Goal: Task Accomplishment & Management: Manage account settings

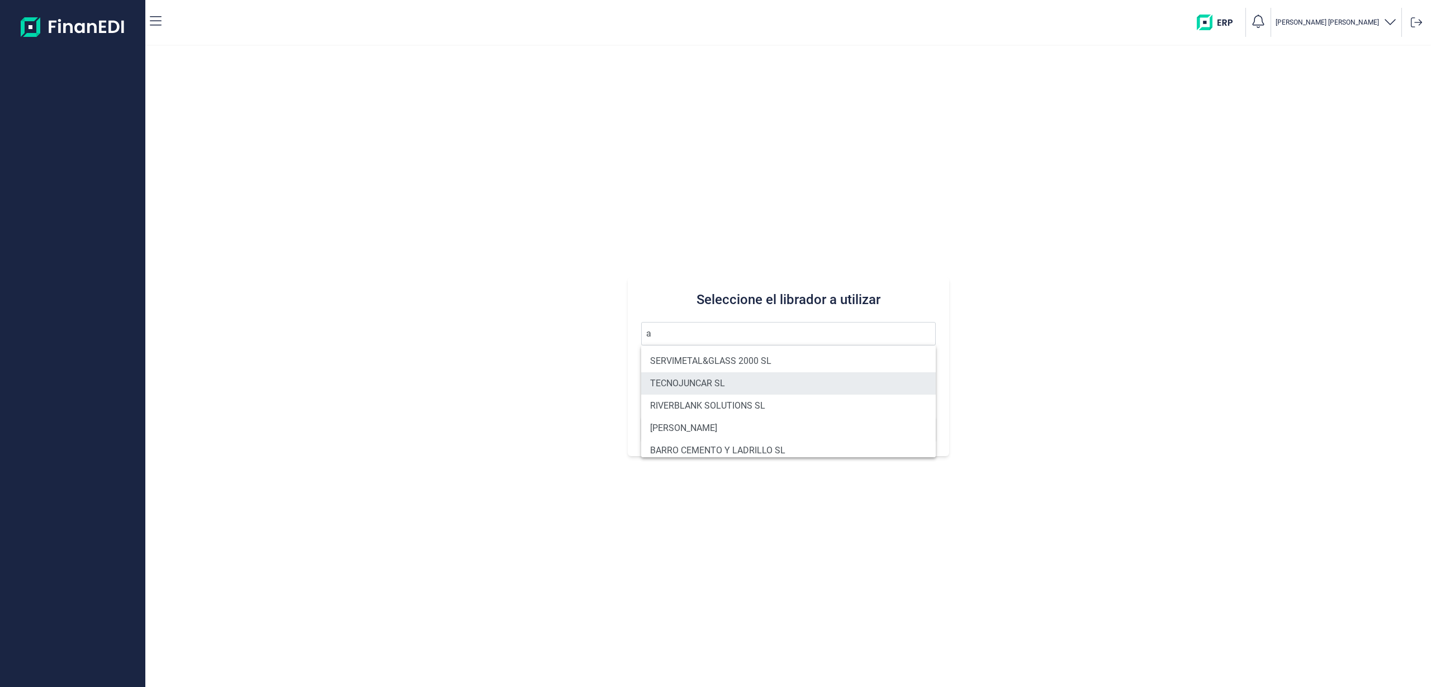
click at [710, 387] on li "TECNOJUNCAR SL" at bounding box center [788, 383] width 295 height 22
type input "TECNOJUNCAR SL"
type input "B56725633"
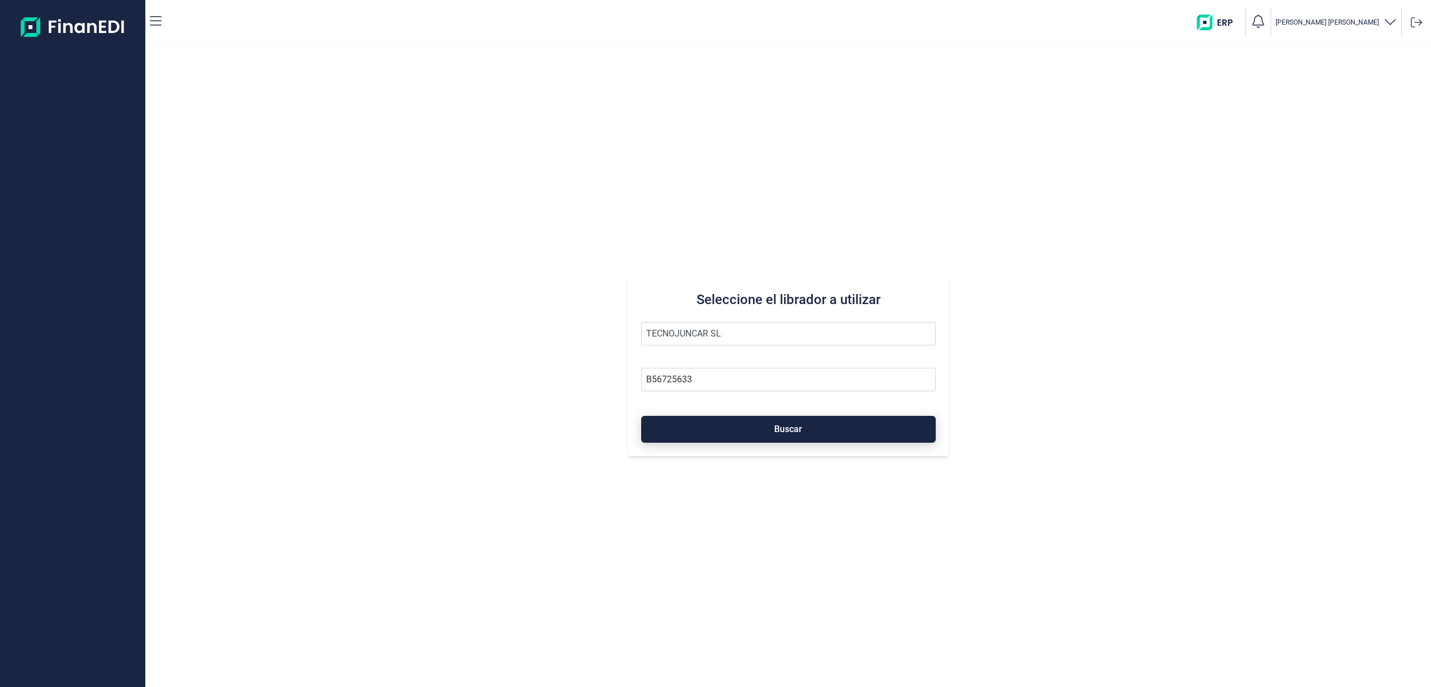
click at [732, 438] on button "Buscar" at bounding box center [788, 429] width 295 height 27
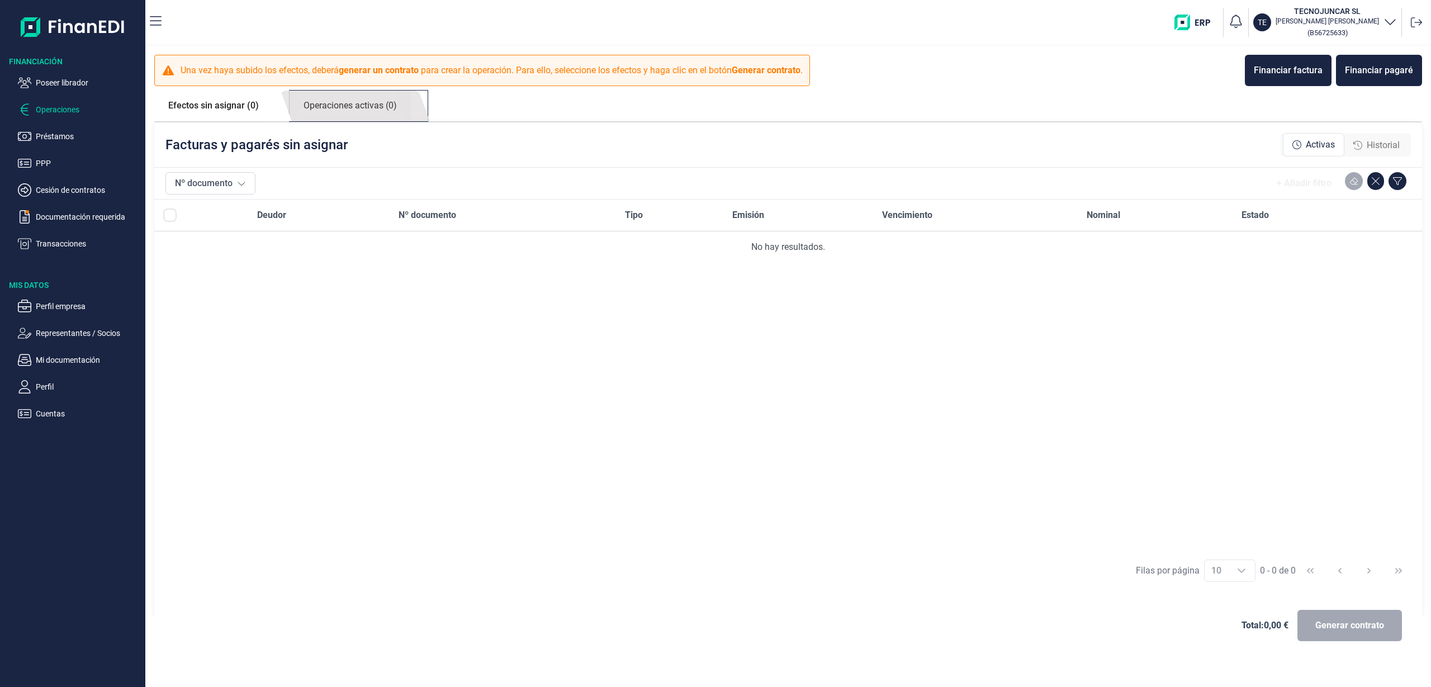
click at [379, 102] on link "Operaciones activas (0)" at bounding box center [349, 106] width 121 height 31
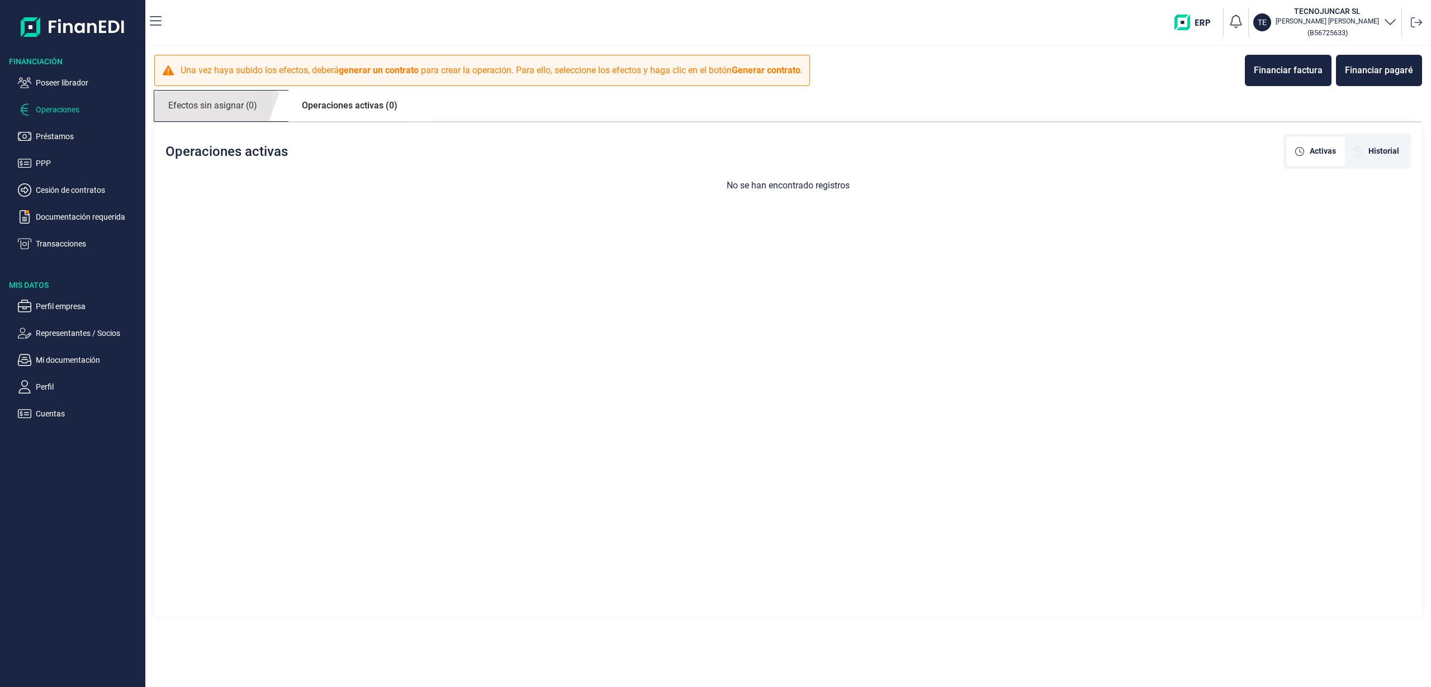
click at [241, 101] on link "Efectos sin asignar (0)" at bounding box center [212, 106] width 117 height 31
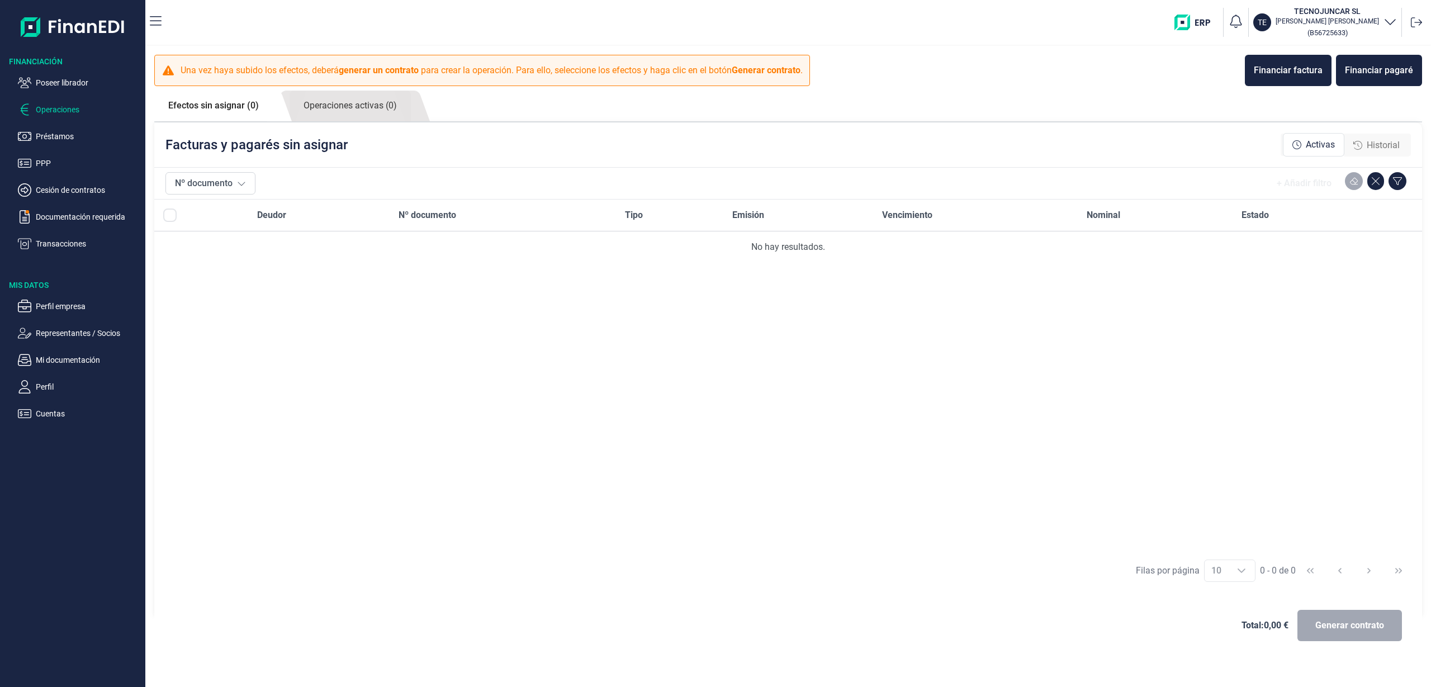
click at [1386, 140] on span "Historial" at bounding box center [1382, 145] width 33 height 13
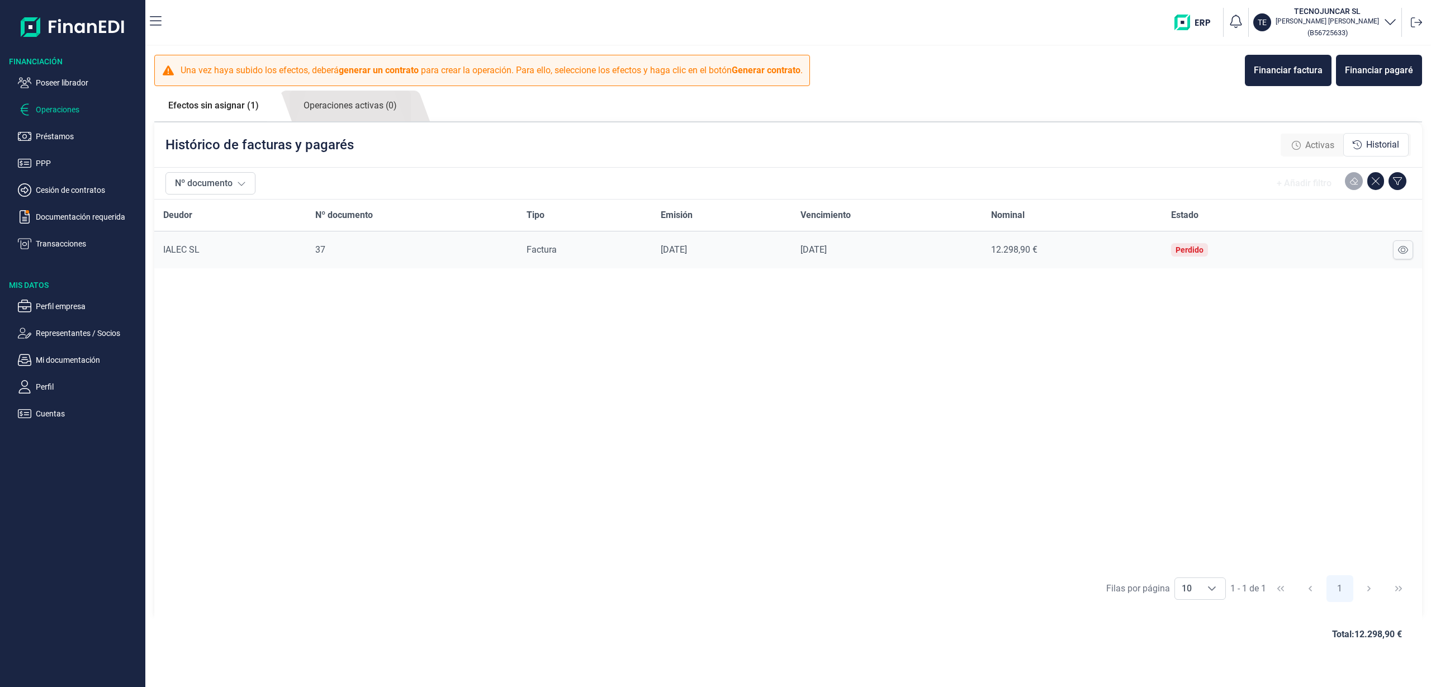
click at [1303, 133] on div "Activas Historial" at bounding box center [1346, 144] width 126 height 23
click at [331, 106] on link "Operaciones activas (0)" at bounding box center [349, 106] width 121 height 31
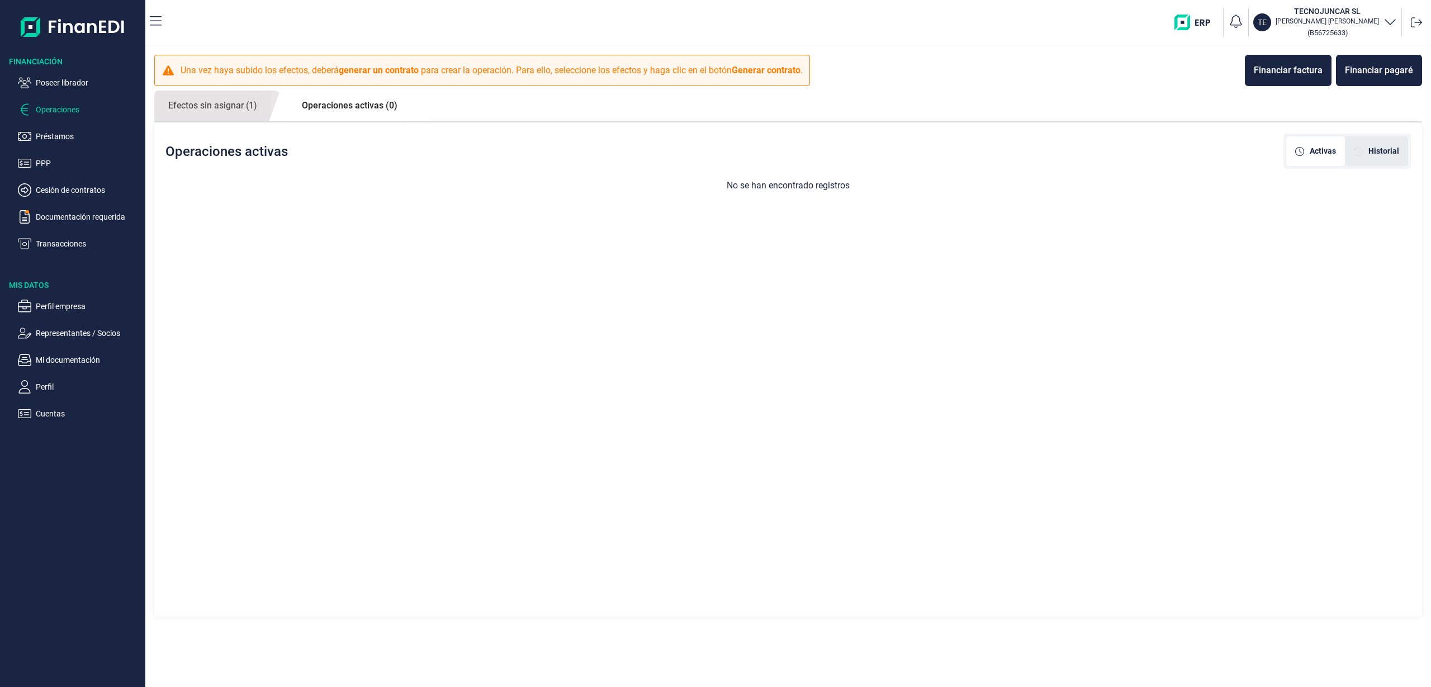
click at [1371, 159] on div "Historial" at bounding box center [1376, 151] width 63 height 30
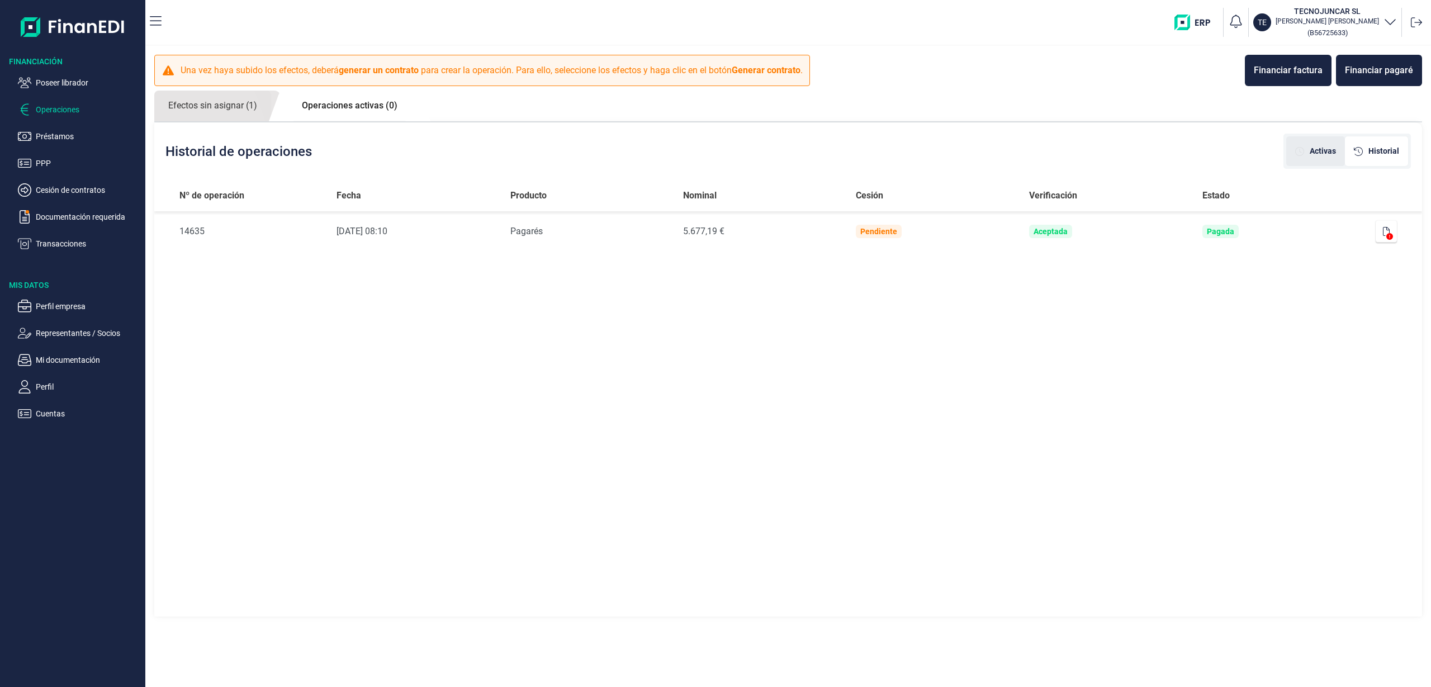
click at [1288, 155] on div "Activas" at bounding box center [1315, 151] width 59 height 30
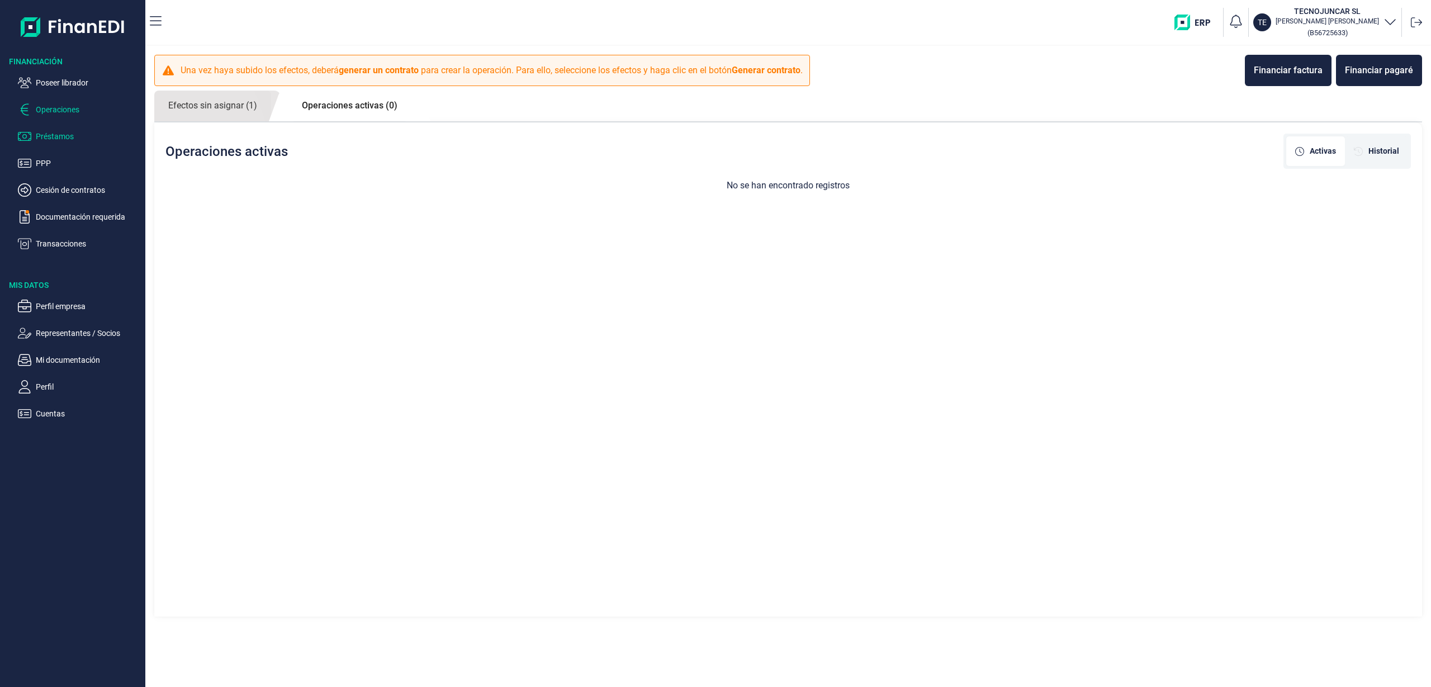
click at [61, 137] on p "Préstamos" at bounding box center [88, 136] width 105 height 13
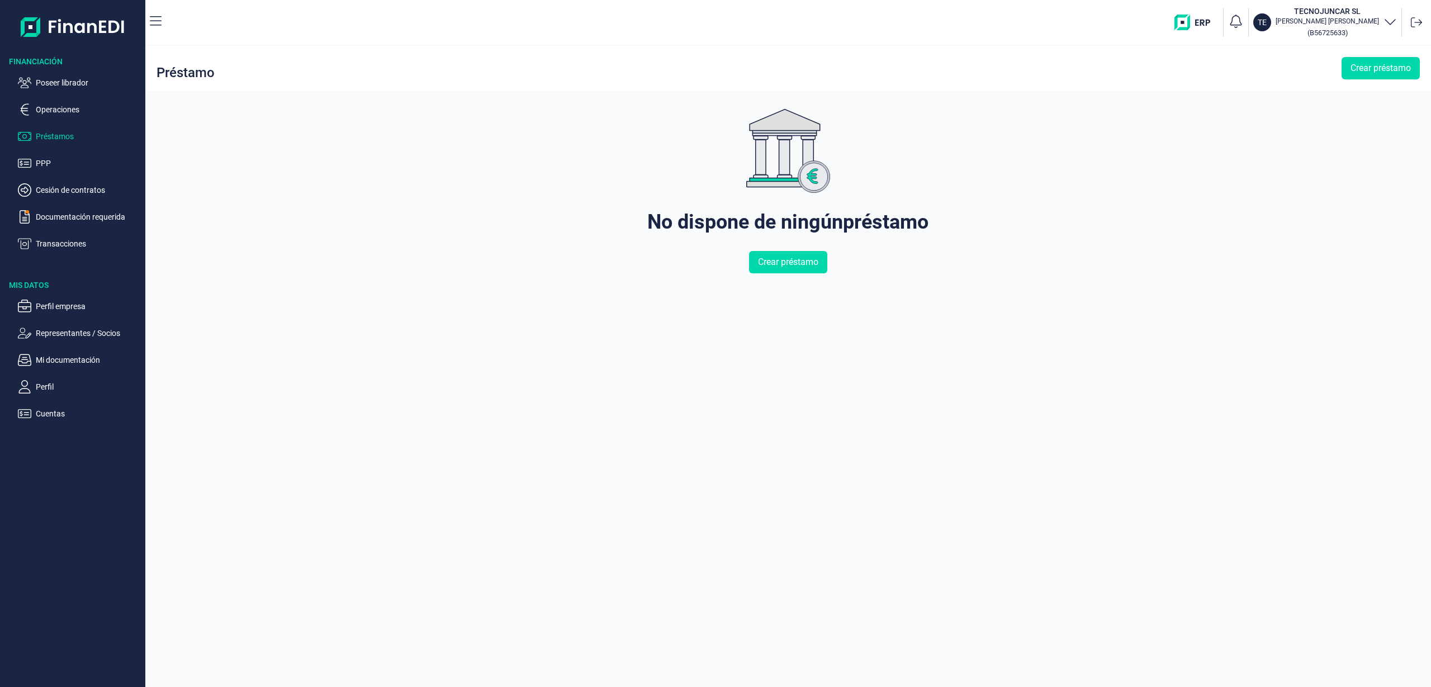
click at [80, 224] on ul "Poseer librador Operaciones Préstamos PPP Cesión de contratos Documentación req…" at bounding box center [72, 158] width 145 height 183
click at [78, 216] on p "Documentación requerida" at bounding box center [88, 216] width 105 height 13
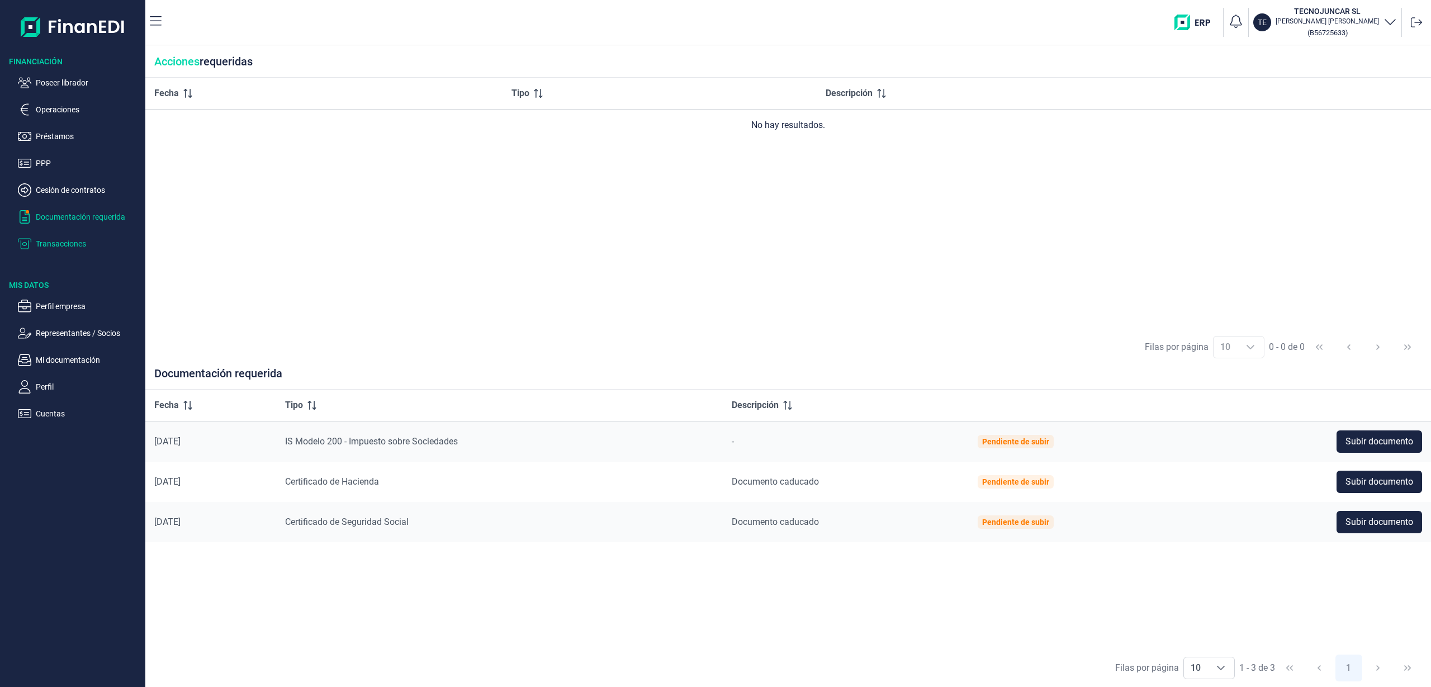
click at [50, 248] on p "Transacciones" at bounding box center [88, 243] width 105 height 13
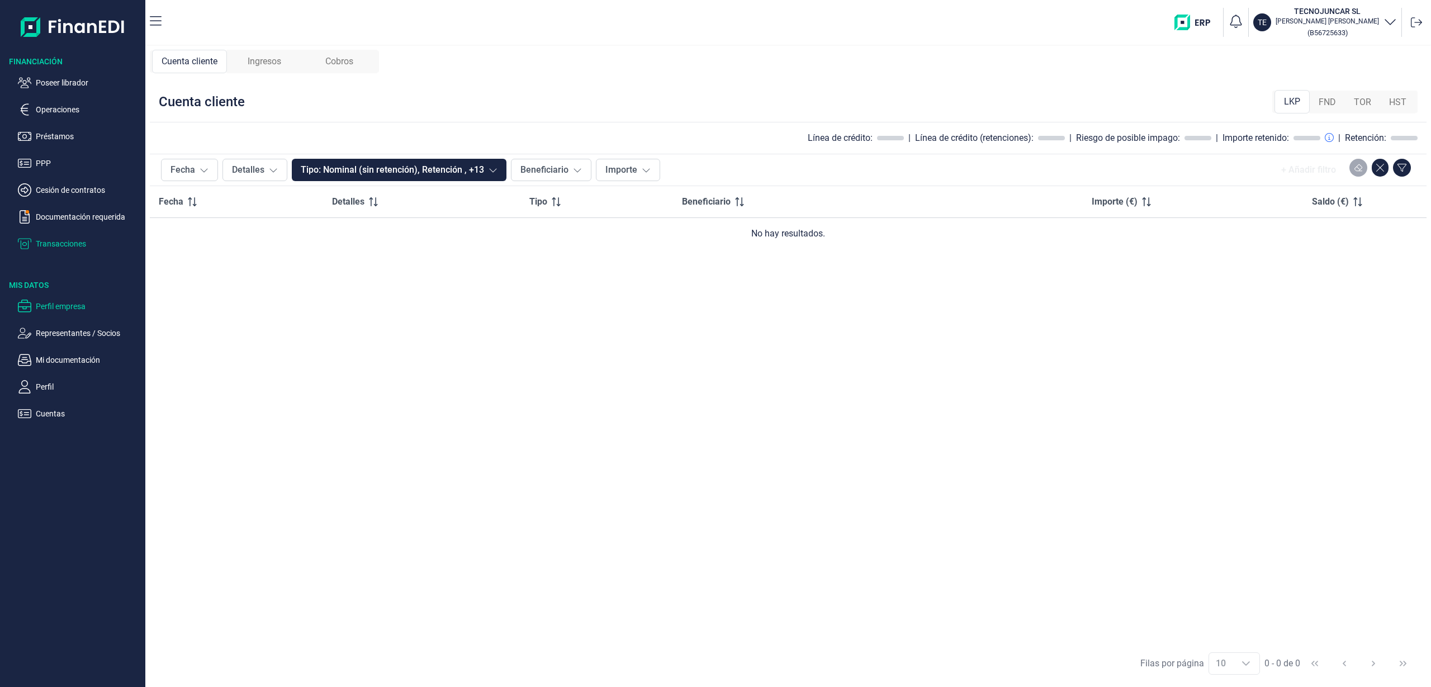
click at [60, 306] on p "Perfil empresa" at bounding box center [88, 306] width 105 height 13
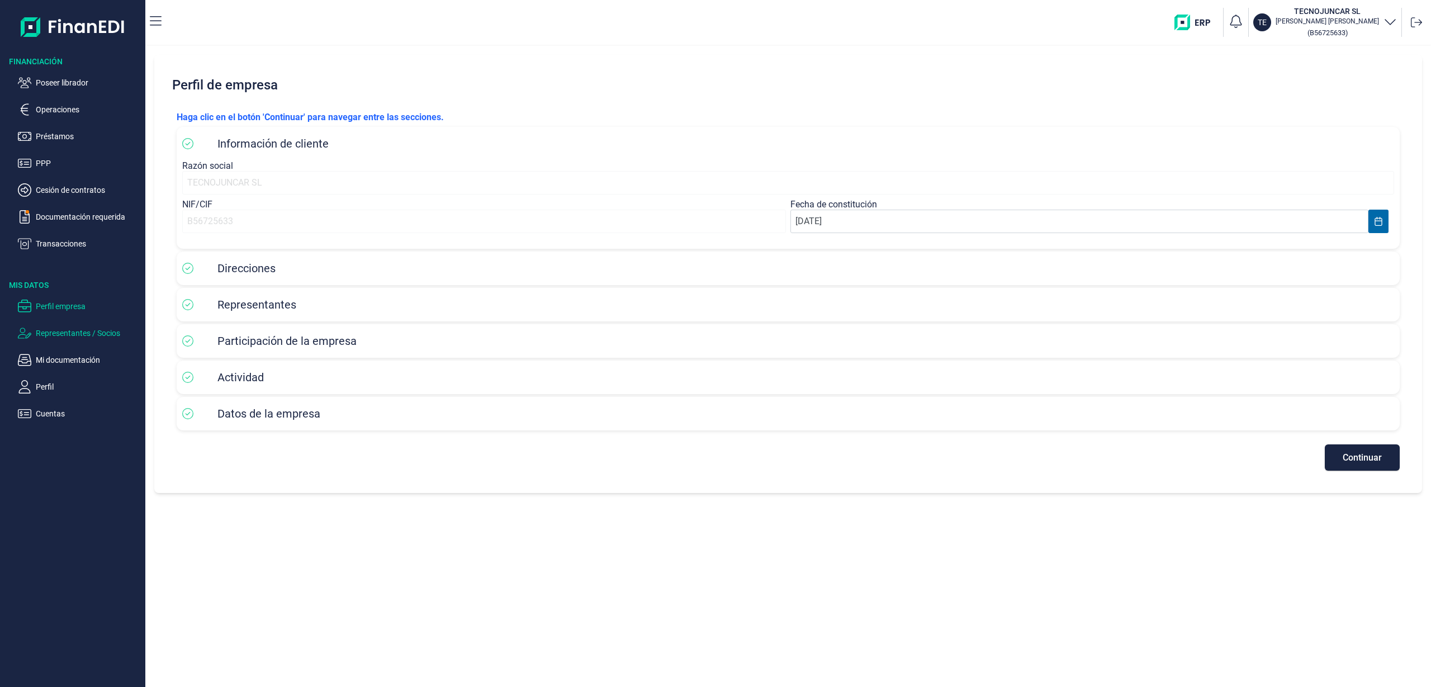
click at [61, 331] on p "Representantes / Socios" at bounding box center [88, 332] width 105 height 13
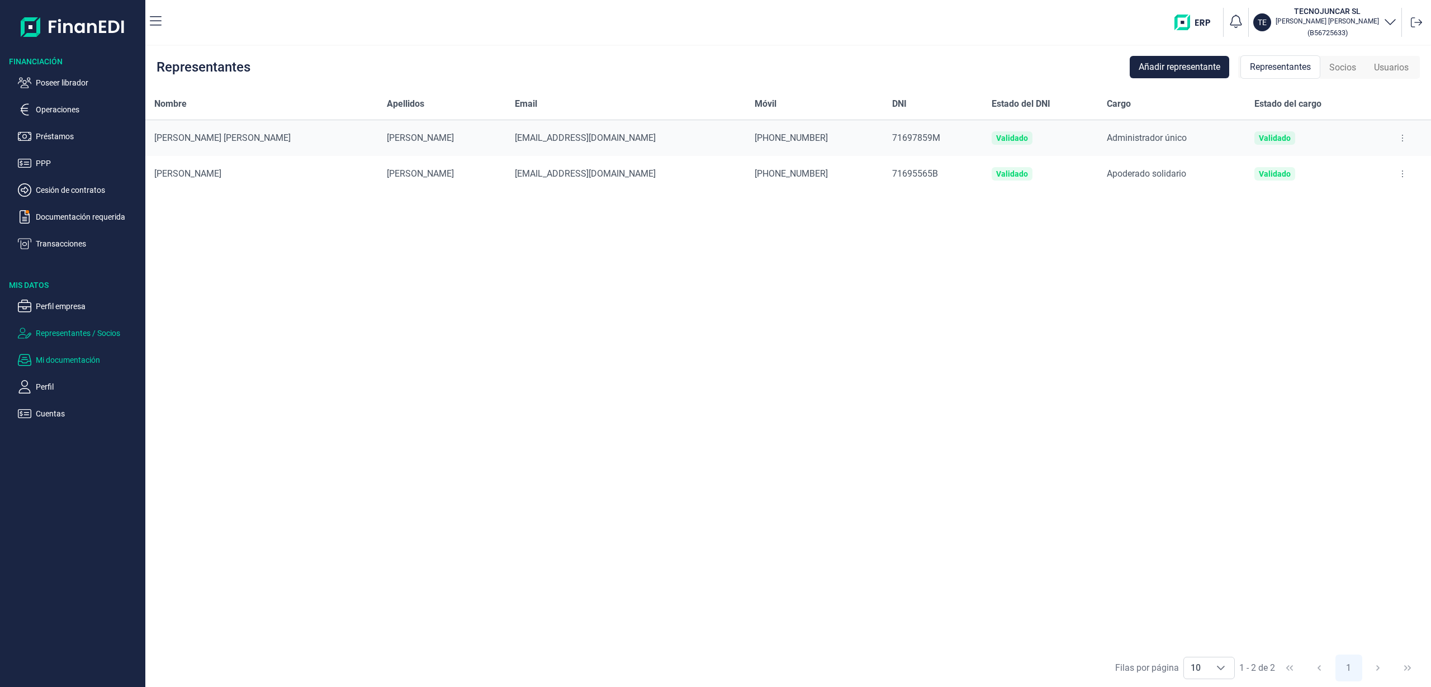
click at [86, 365] on p "Mi documentación" at bounding box center [88, 359] width 105 height 13
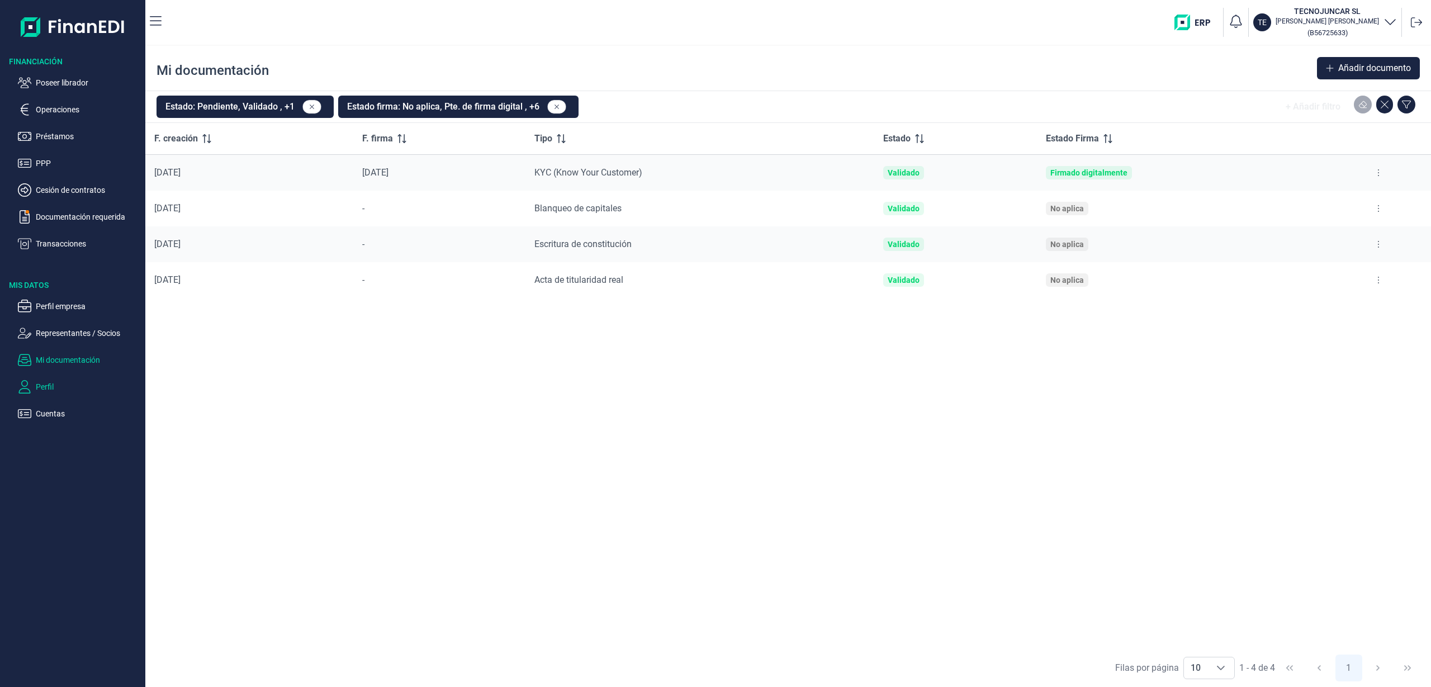
click at [51, 387] on p "Perfil" at bounding box center [88, 386] width 105 height 13
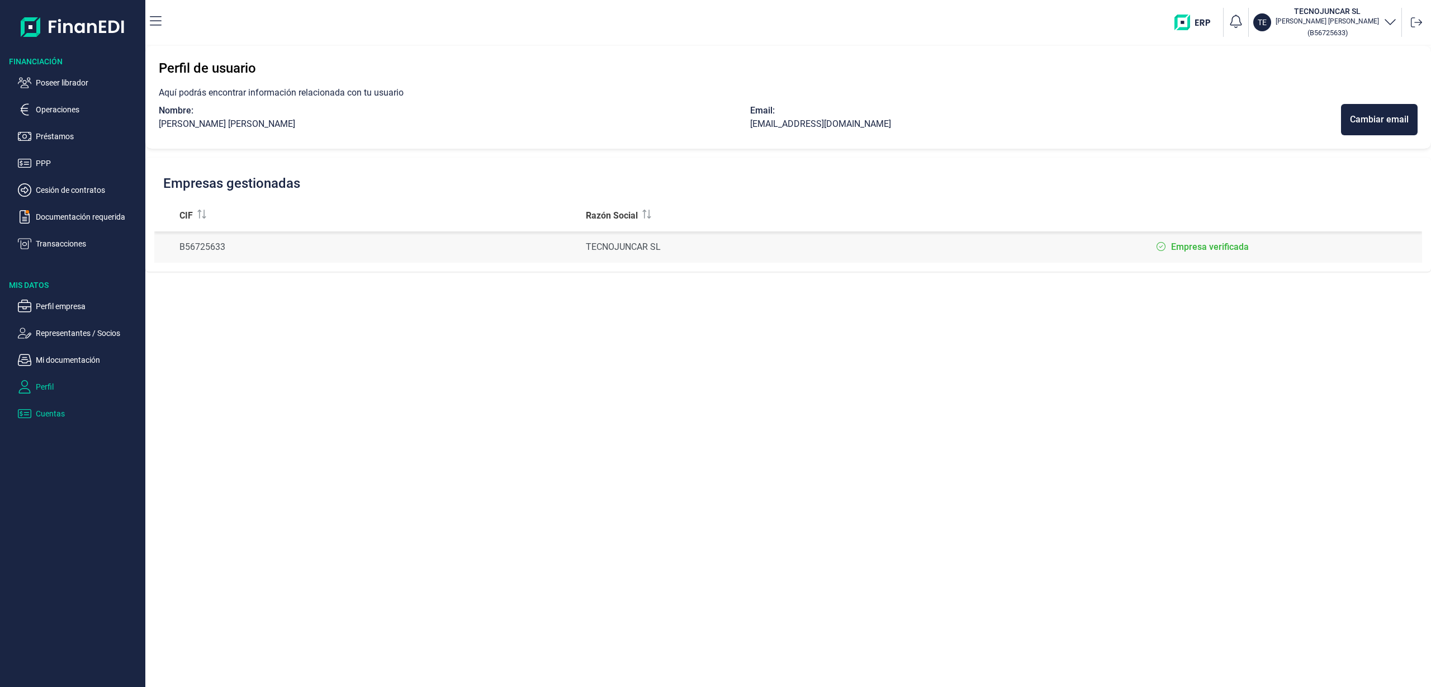
click at [39, 411] on p "Cuentas" at bounding box center [88, 413] width 105 height 13
